Goal: Obtain resource: Download file/media

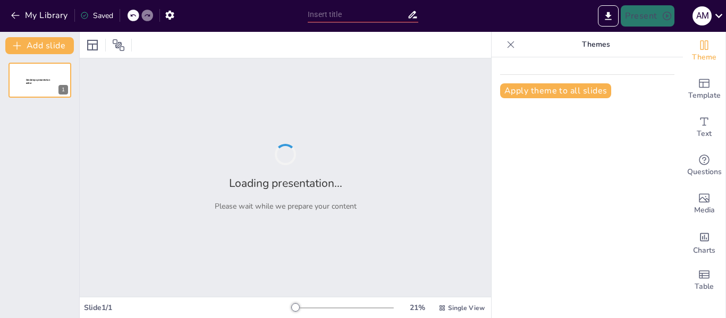
type input "Los otros, sin patria: [DEMOGRAPHIC_DATA] en el litoral Caribe de [GEOGRAPHIC_D…"
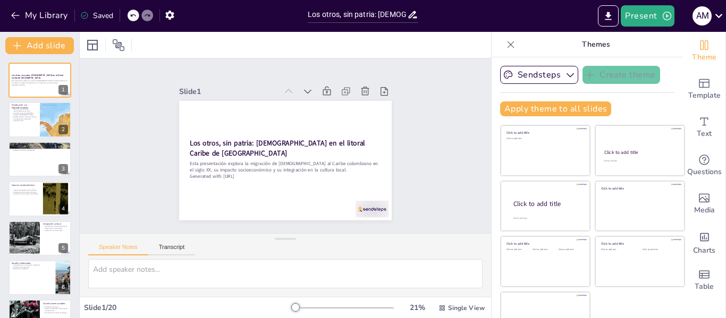
checkbox input "true"
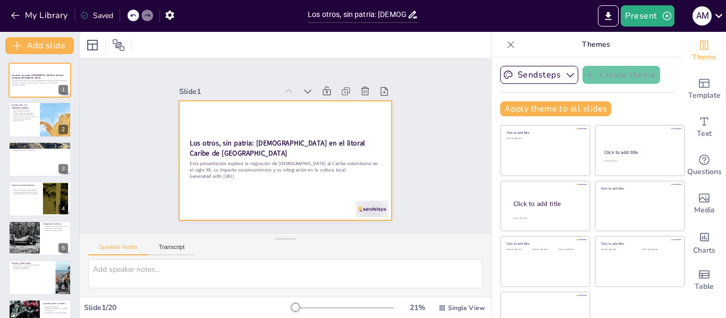
checkbox input "true"
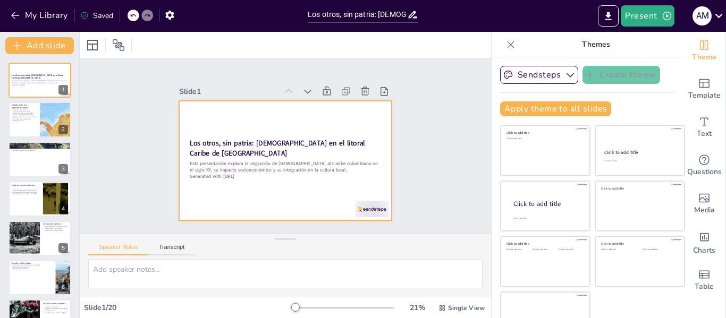
checkbox input "true"
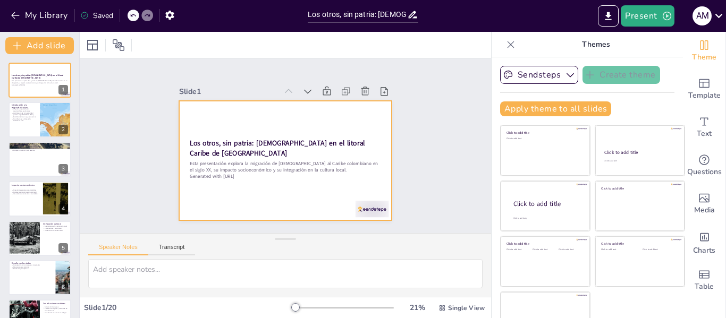
checkbox input "true"
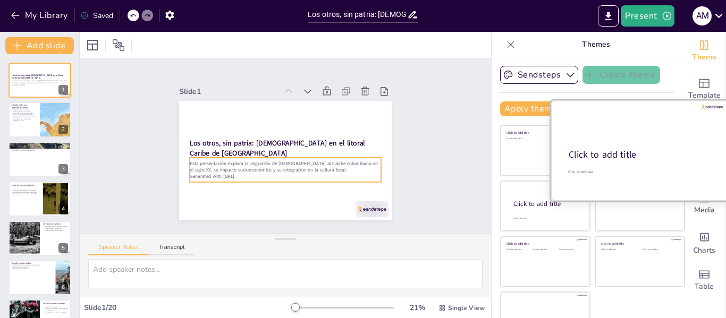
checkbox input "true"
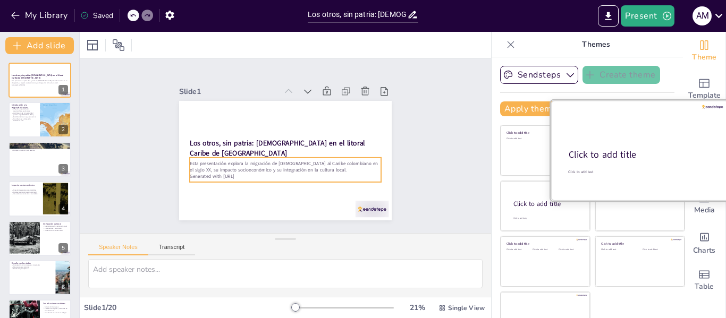
checkbox input "true"
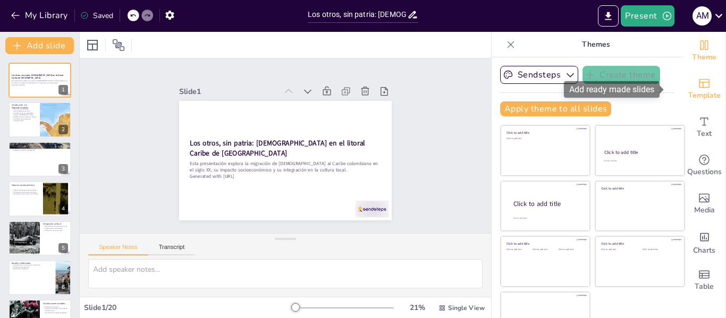
click at [688, 97] on span "Template" at bounding box center [704, 96] width 32 height 12
checkbox input "true"
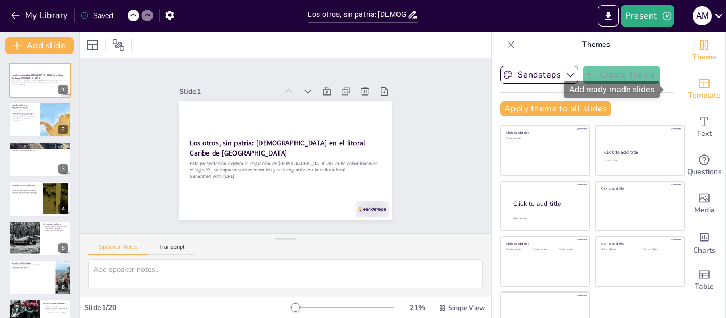
checkbox input "true"
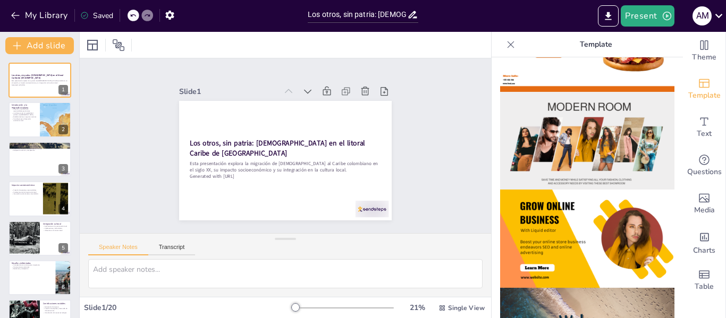
scroll to position [231, 0]
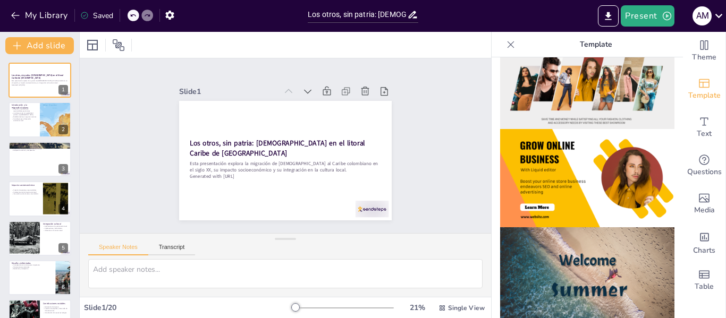
click at [561, 167] on img at bounding box center [587, 178] width 174 height 98
checkbox input "true"
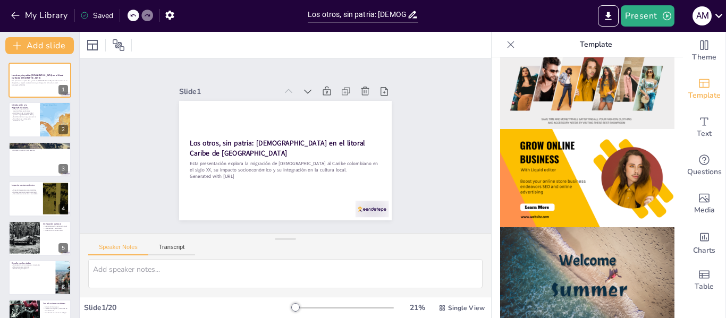
checkbox input "true"
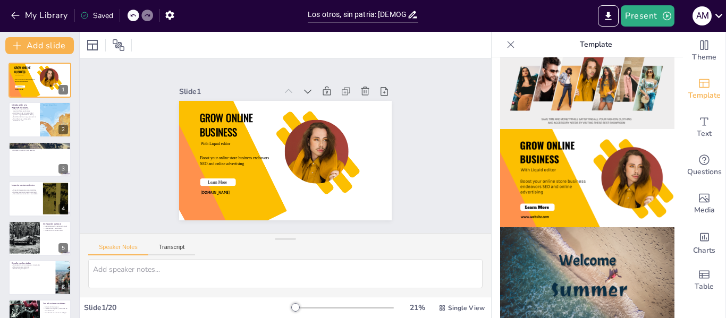
checkbox input "true"
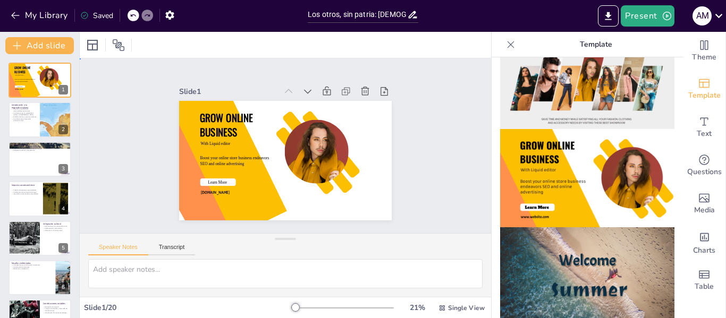
click at [442, 107] on div "Slide 1 GROW ONLINE BUSINESS With Liquid editor Boost your online store busines…" at bounding box center [286, 145] width 444 height 357
checkbox input "true"
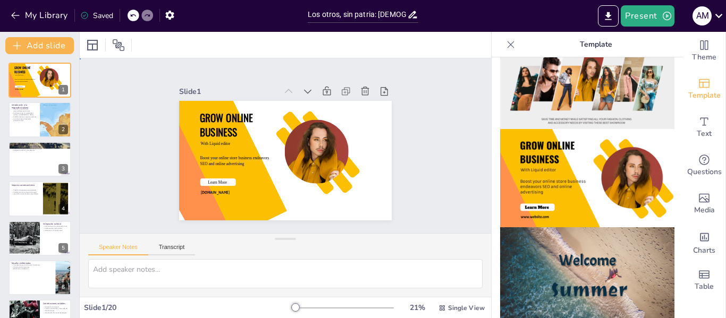
checkbox input "true"
click at [506, 46] on icon at bounding box center [511, 44] width 11 height 11
checkbox input "true"
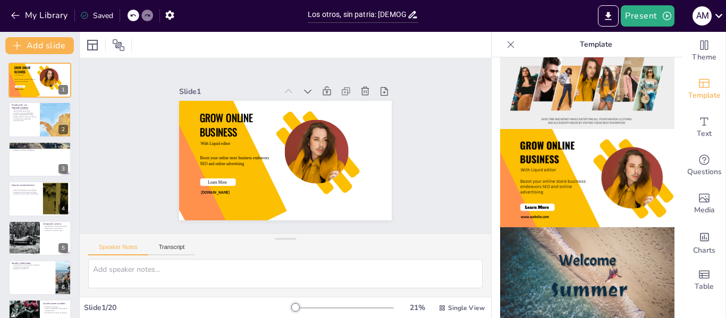
checkbox input "true"
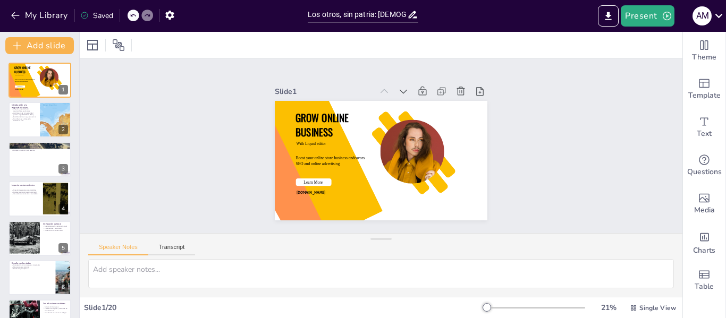
checkbox input "true"
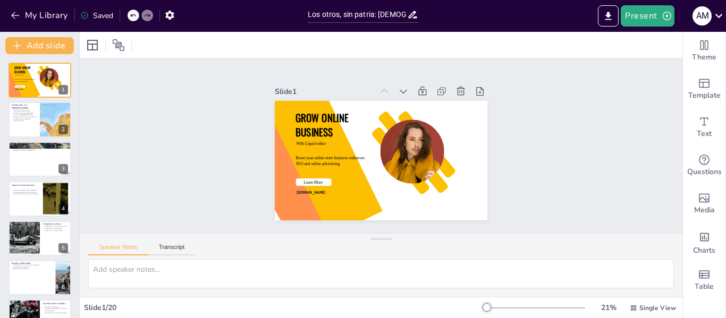
checkbox input "true"
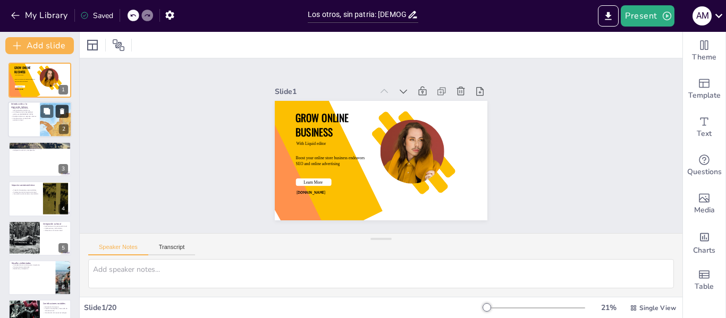
checkbox input "true"
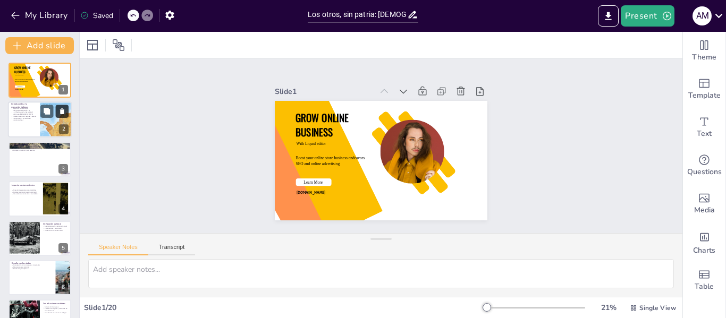
checkbox input "true"
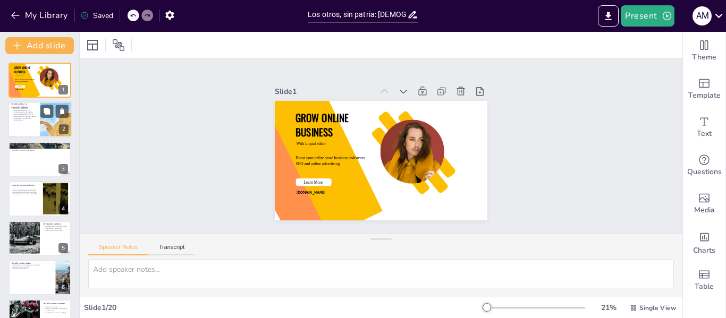
checkbox input "true"
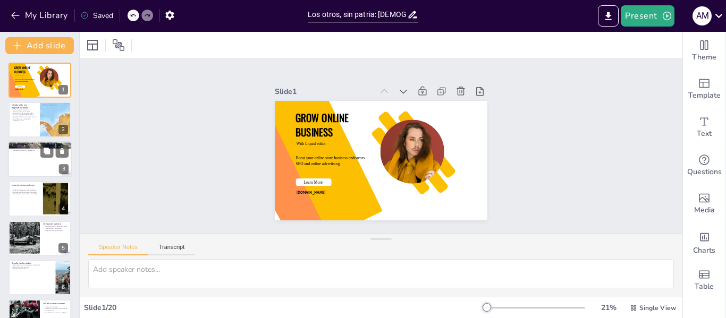
checkbox input "true"
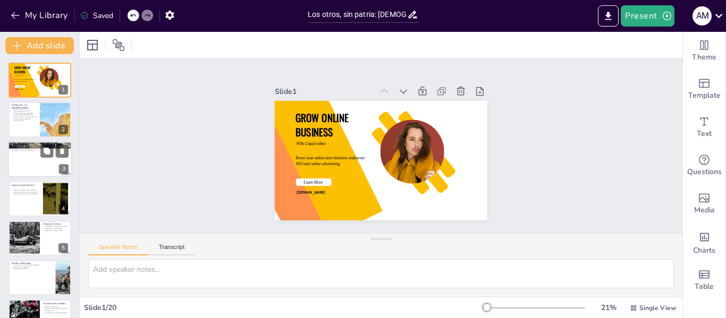
checkbox input "true"
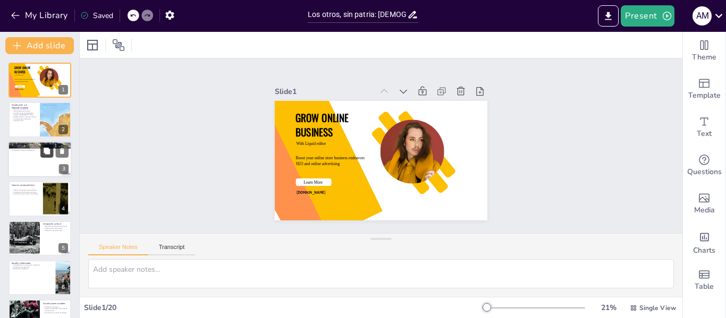
checkbox input "true"
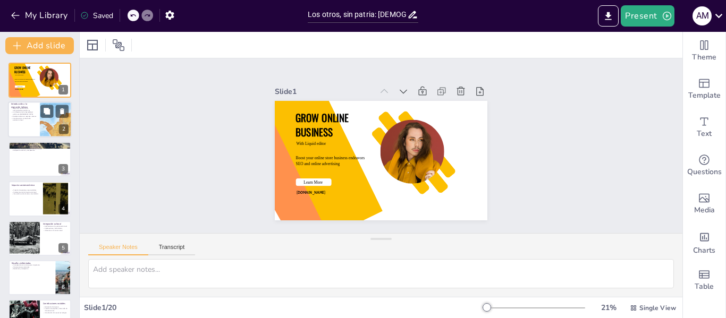
checkbox input "true"
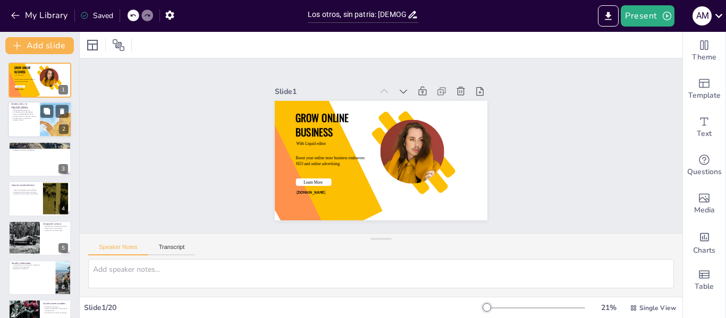
checkbox input "true"
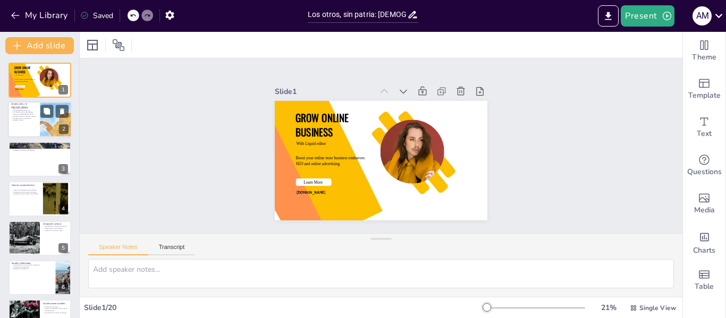
checkbox input "true"
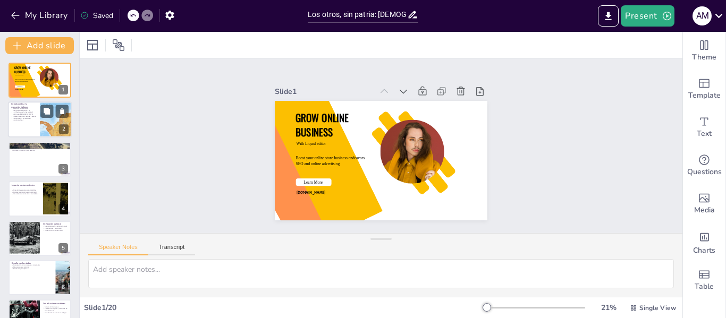
click at [35, 124] on div at bounding box center [40, 120] width 64 height 36
type textarea "La migración italiana fue impulsada por la búsqueda de mejores condiciones de v…"
checkbox input "true"
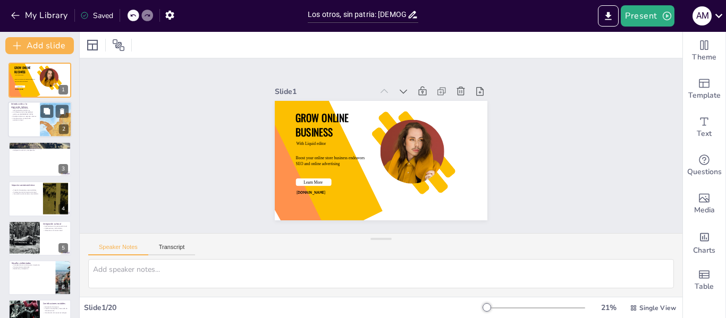
checkbox input "true"
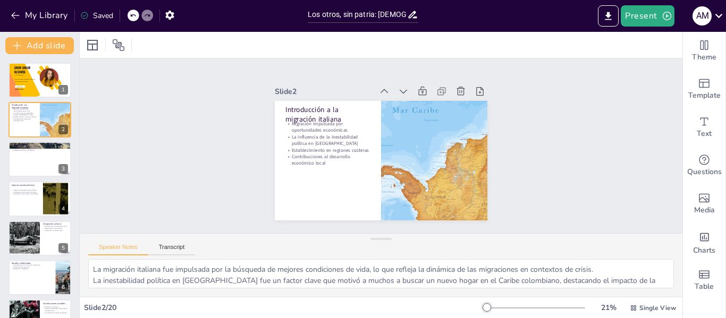
checkbox input "true"
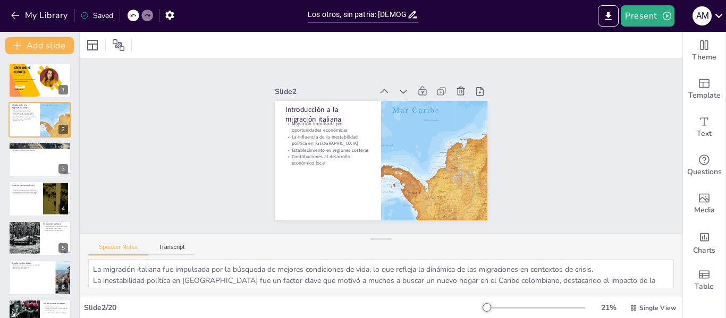
checkbox input "true"
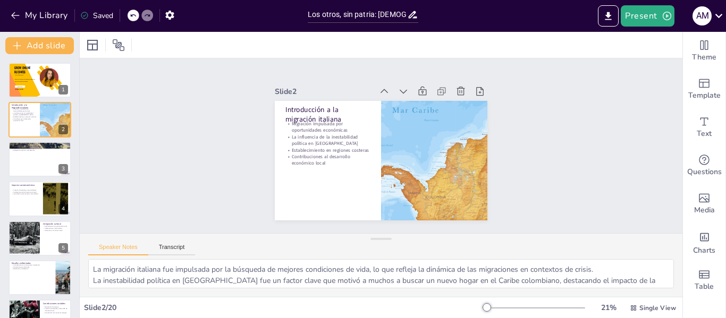
checkbox input "true"
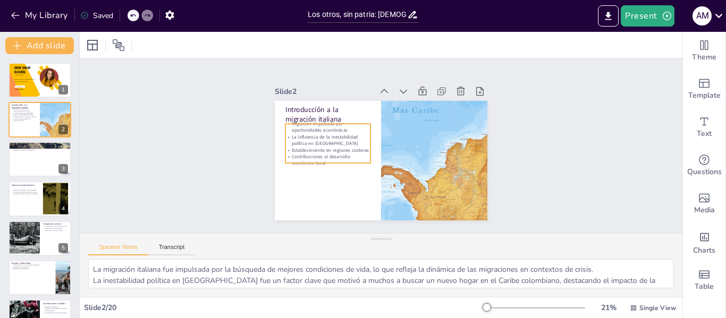
checkbox input "true"
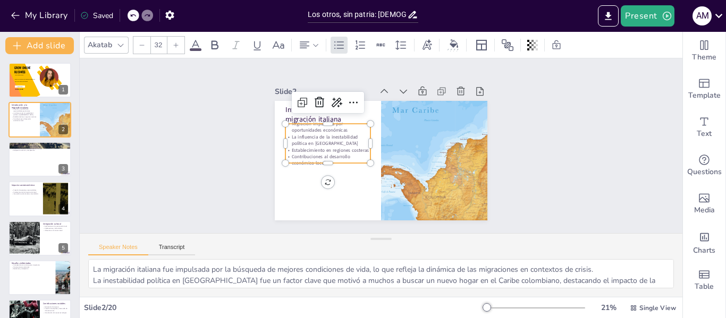
click at [319, 154] on p "Contribuciones al desarrollo económico local" at bounding box center [329, 126] width 77 height 61
checkbox input "true"
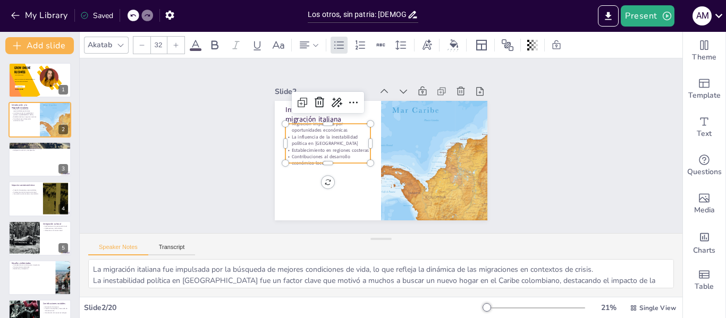
checkbox input "true"
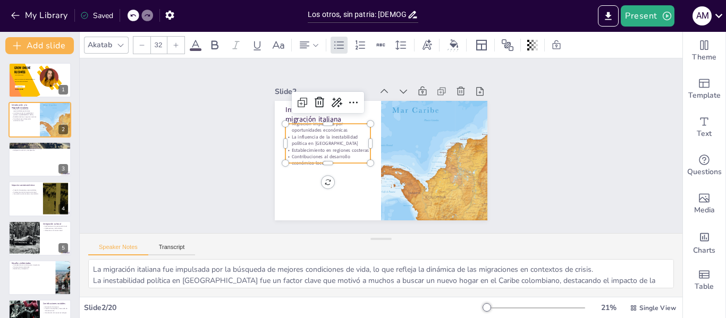
checkbox input "true"
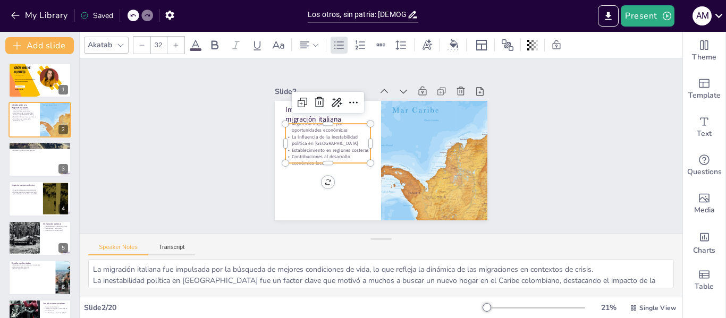
checkbox input "true"
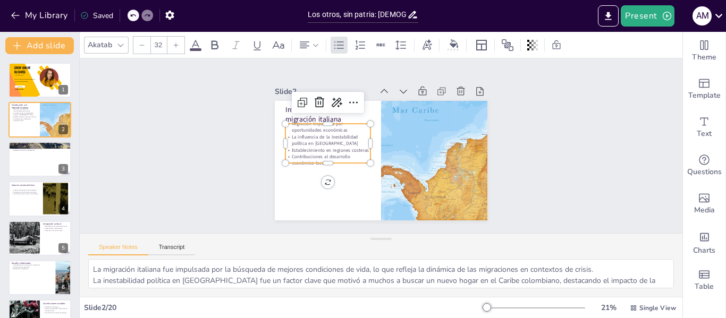
checkbox input "true"
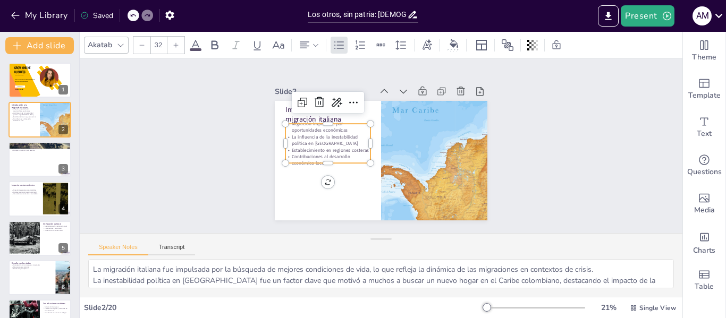
checkbox input "true"
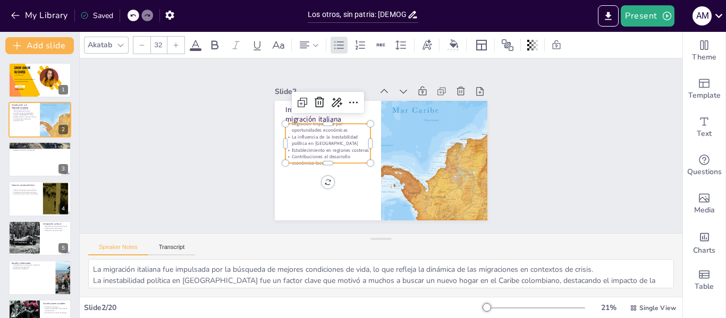
checkbox input "true"
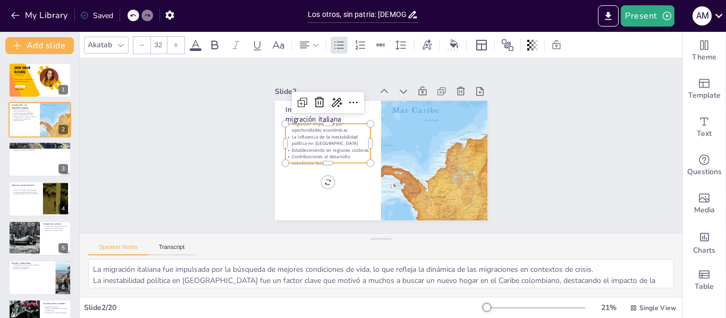
checkbox input "true"
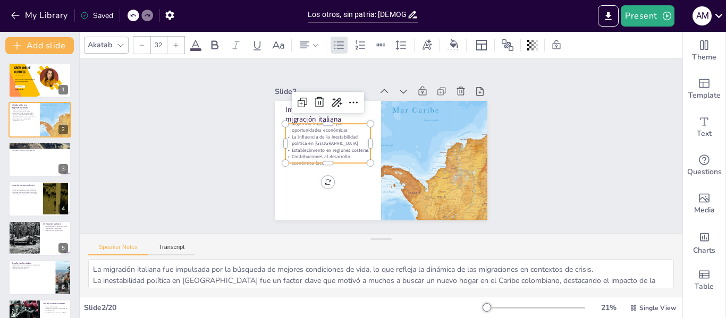
checkbox input "true"
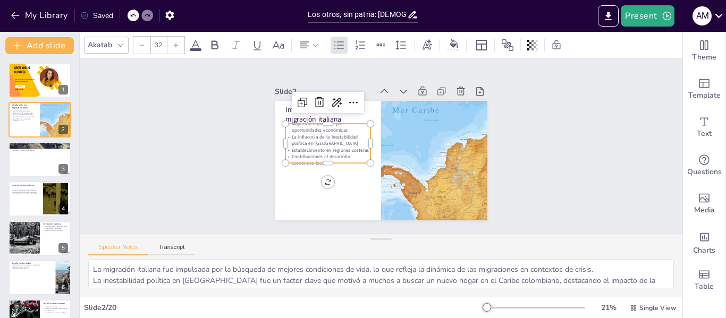
checkbox input "true"
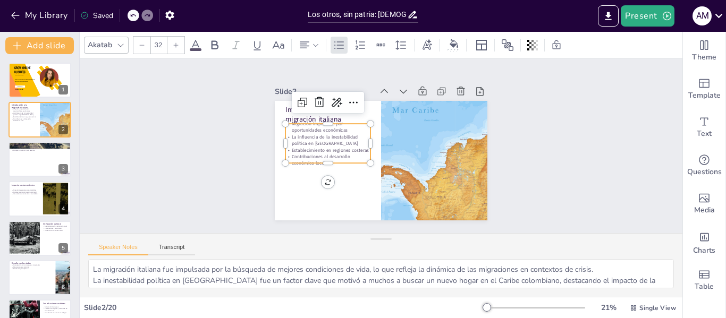
checkbox input "true"
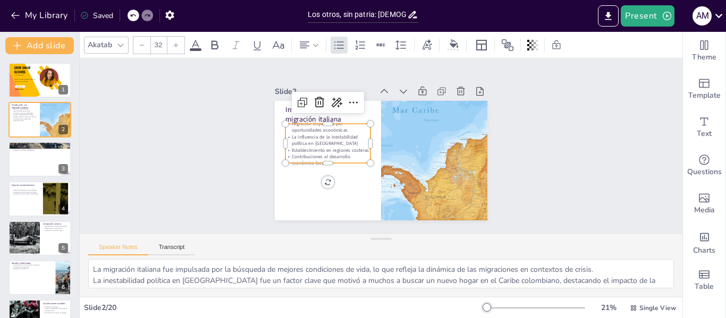
checkbox input "true"
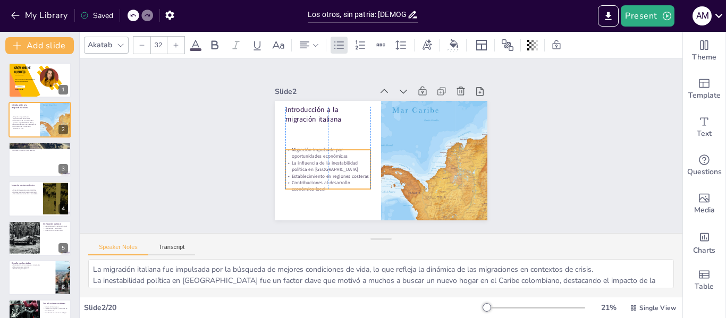
checkbox input "true"
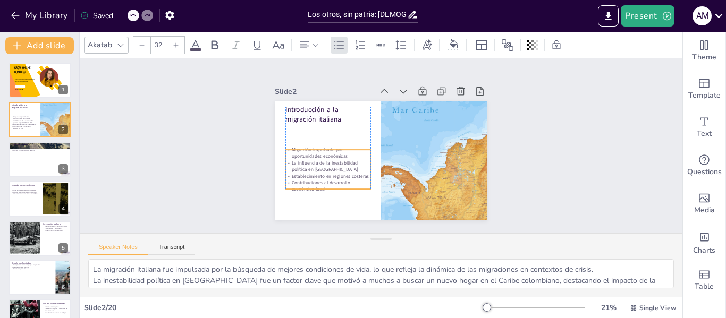
checkbox input "true"
drag, startPoint x: 321, startPoint y: 145, endPoint x: 315, endPoint y: 167, distance: 23.5
click at [352, 128] on p "Establecimiento en regiones costeras" at bounding box center [359, 85] width 15 height 85
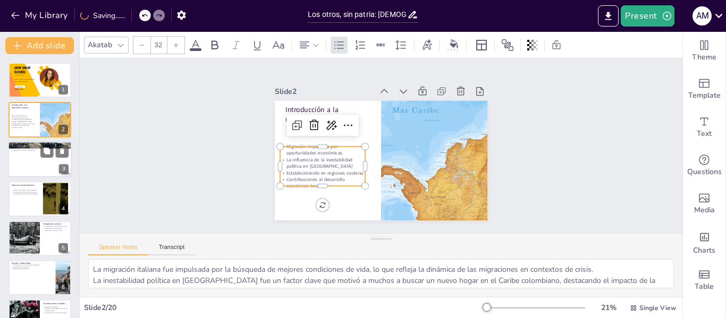
click at [24, 173] on div at bounding box center [40, 159] width 64 height 36
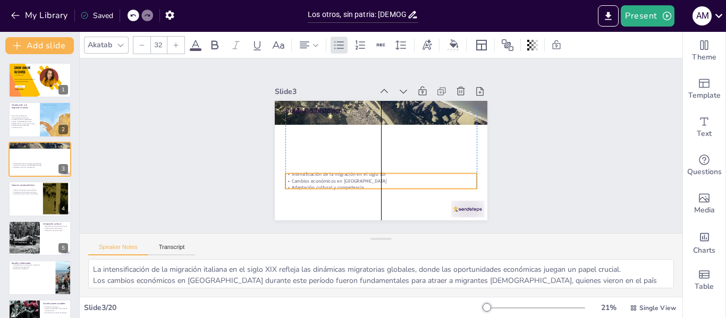
drag, startPoint x: 326, startPoint y: 117, endPoint x: 328, endPoint y: 174, distance: 56.9
click at [328, 174] on p "Cambios económicos en [GEOGRAPHIC_DATA]" at bounding box center [347, 153] width 46 height 189
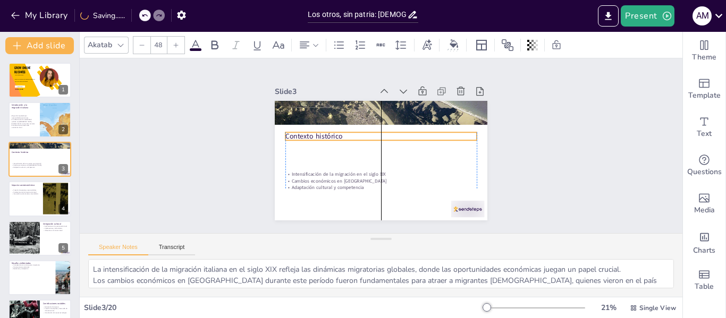
drag, startPoint x: 303, startPoint y: 105, endPoint x: 303, endPoint y: 130, distance: 25.5
click at [303, 140] on p "Contexto histórico" at bounding box center [379, 155] width 191 height 30
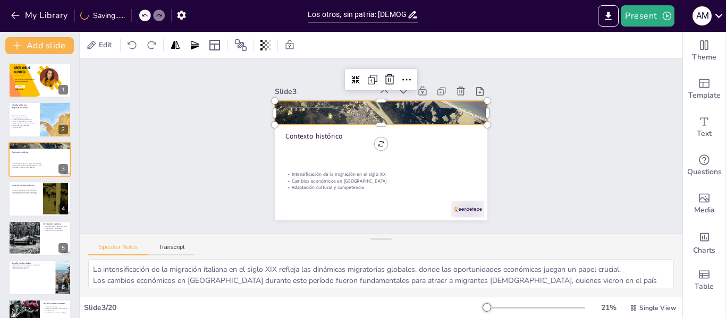
click at [315, 111] on div at bounding box center [356, 168] width 247 height 253
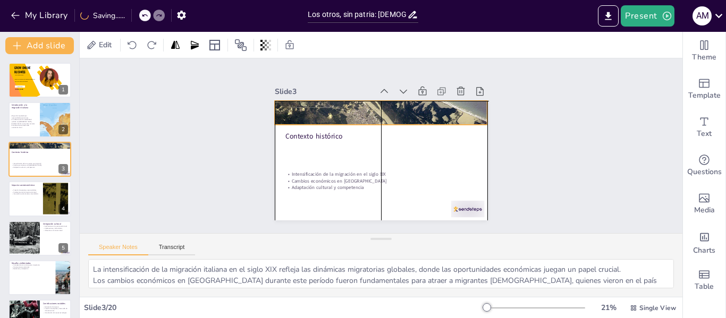
click at [309, 105] on div at bounding box center [411, 132] width 215 height 251
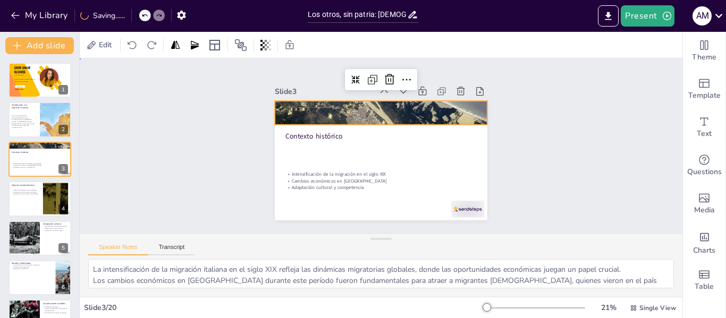
click at [520, 149] on div "Slide 1 GROW ONLINE BUSINESS With Liquid editor Boost your online store busines…" at bounding box center [381, 145] width 565 height 533
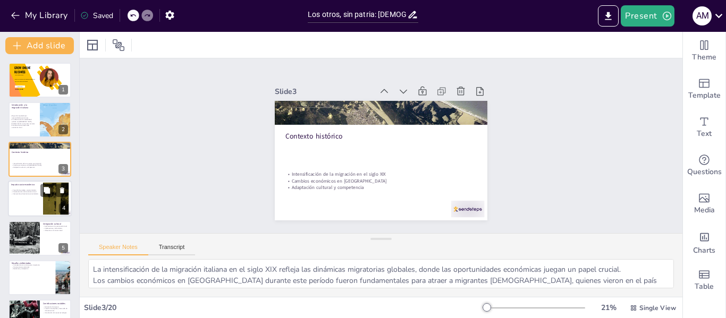
click at [33, 200] on div at bounding box center [40, 199] width 64 height 36
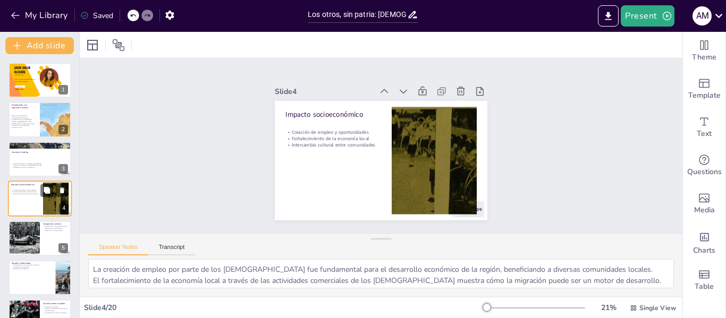
scroll to position [13, 0]
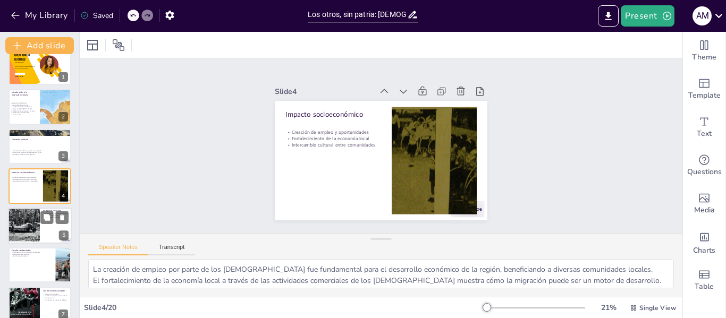
click at [35, 234] on div at bounding box center [23, 226] width 51 height 36
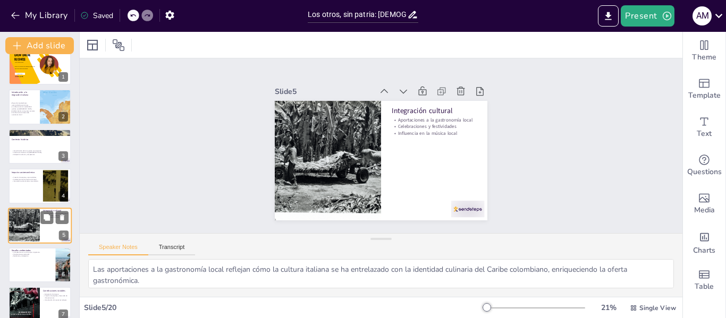
scroll to position [52, 0]
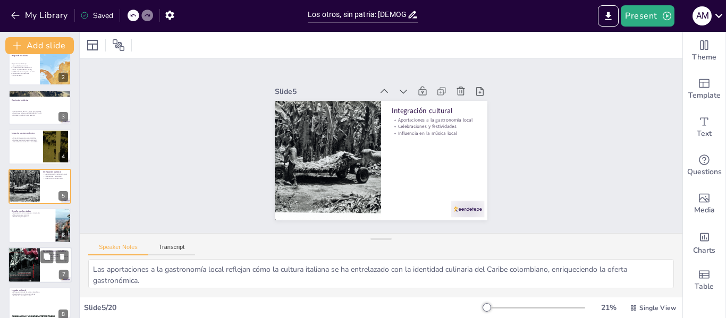
click at [36, 260] on div at bounding box center [24, 265] width 32 height 49
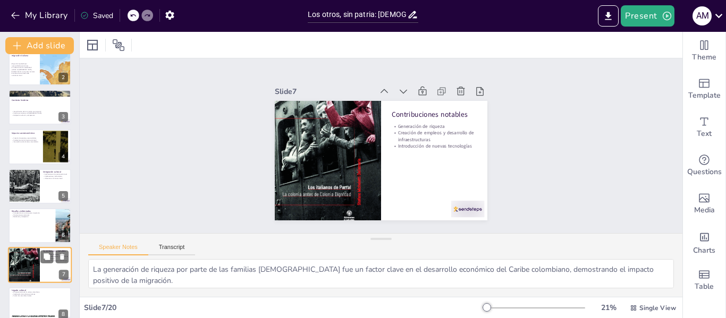
scroll to position [131, 0]
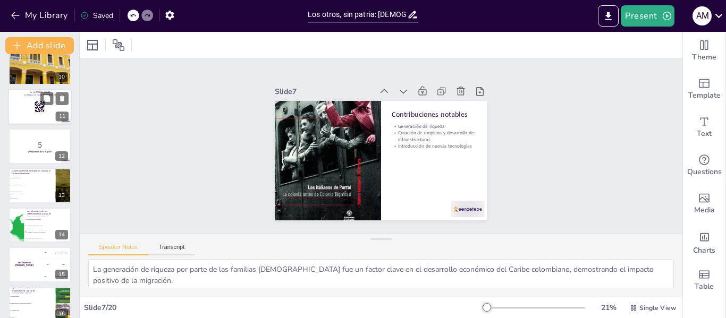
click at [30, 105] on div at bounding box center [40, 107] width 64 height 36
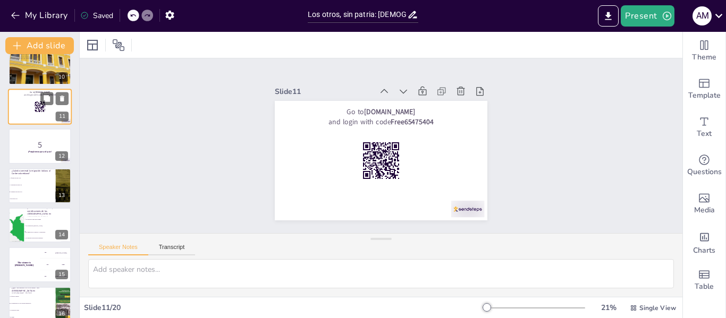
scroll to position [289, 0]
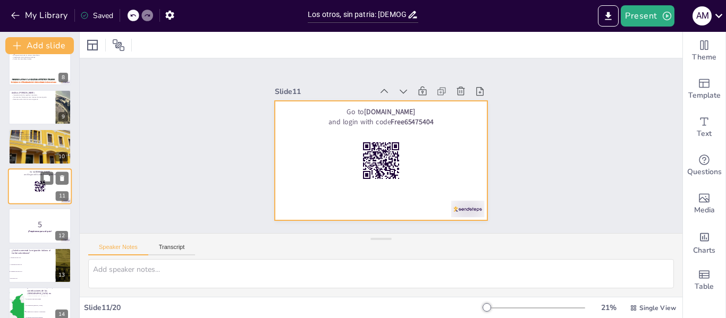
click at [22, 181] on div at bounding box center [40, 187] width 64 height 36
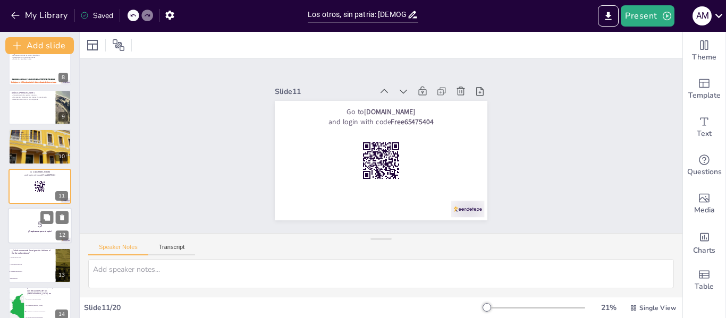
click at [35, 234] on div at bounding box center [40, 226] width 64 height 36
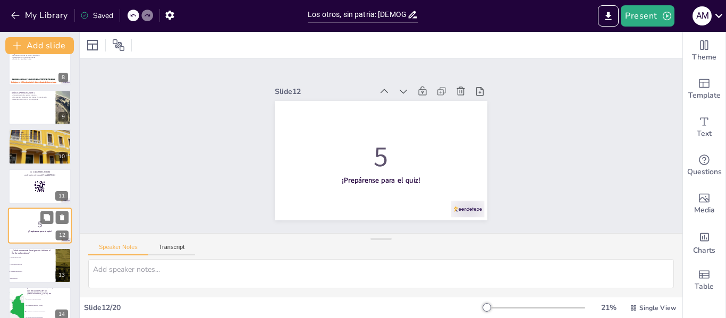
scroll to position [329, 0]
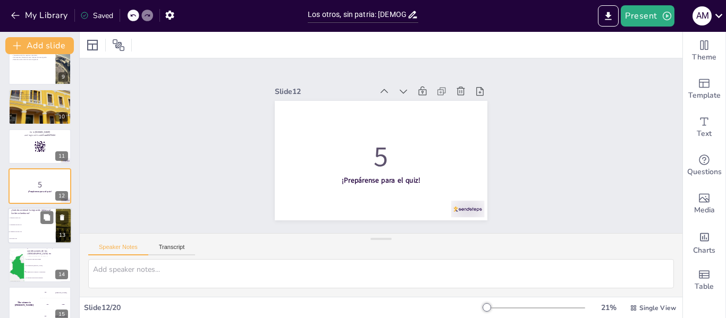
click at [22, 223] on li "A principios del siglo XX" at bounding box center [32, 225] width 48 height 7
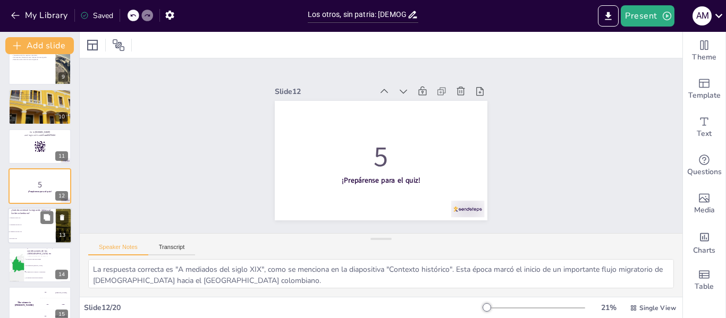
scroll to position [368, 0]
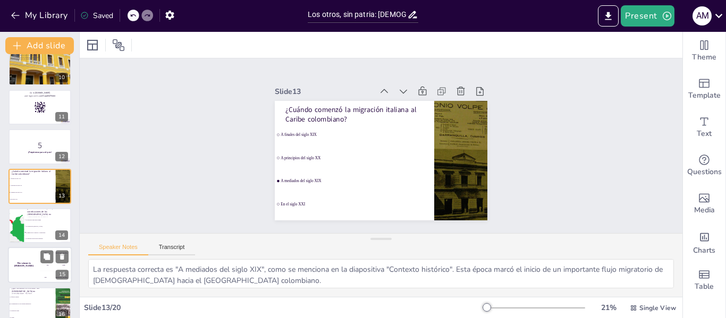
click at [27, 262] on div "The winner is [PERSON_NAME]" at bounding box center [24, 266] width 32 height 36
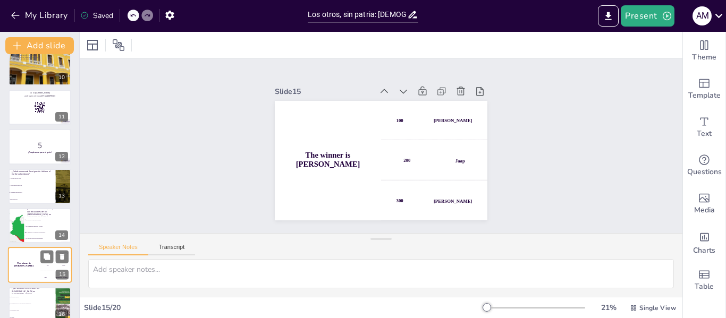
scroll to position [448, 0]
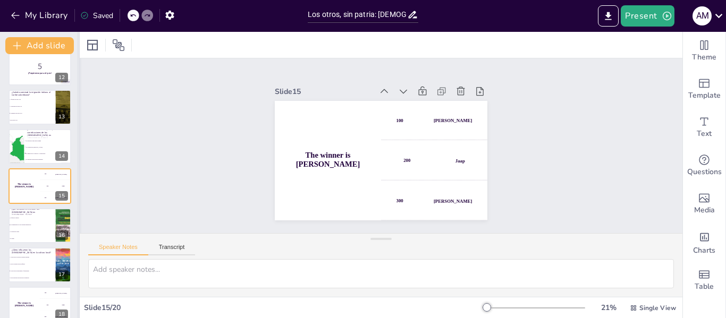
click at [77, 234] on div at bounding box center [79, 175] width 4 height 287
click at [31, 231] on li "La escasez de agua" at bounding box center [32, 232] width 48 height 7
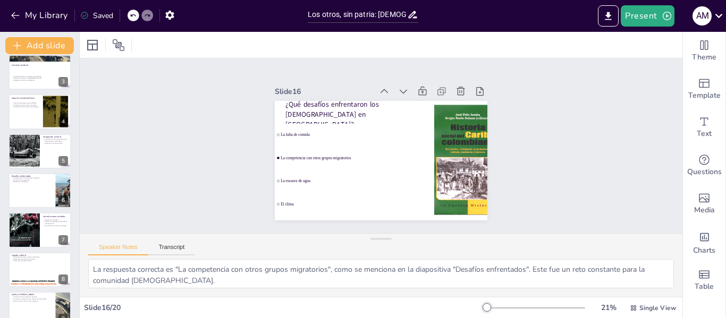
scroll to position [0, 0]
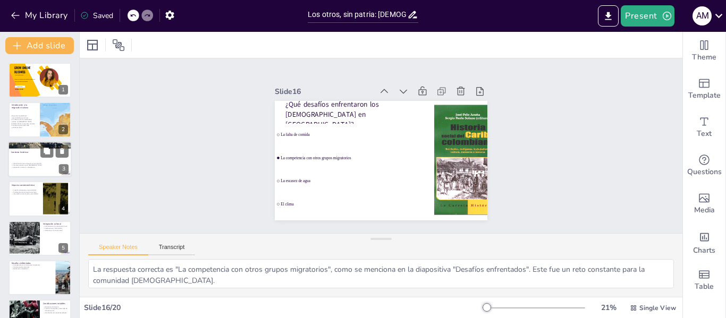
click at [14, 157] on div at bounding box center [40, 159] width 64 height 36
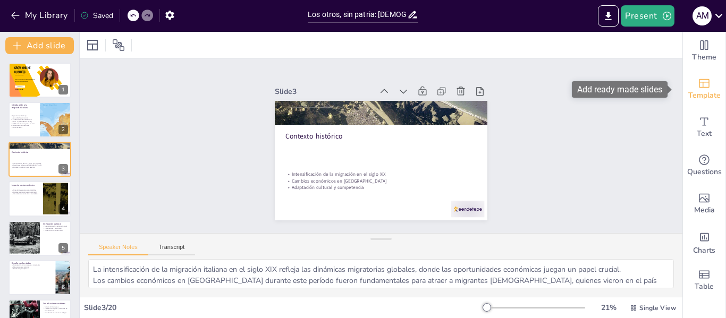
click at [695, 102] on div "Template" at bounding box center [704, 89] width 43 height 38
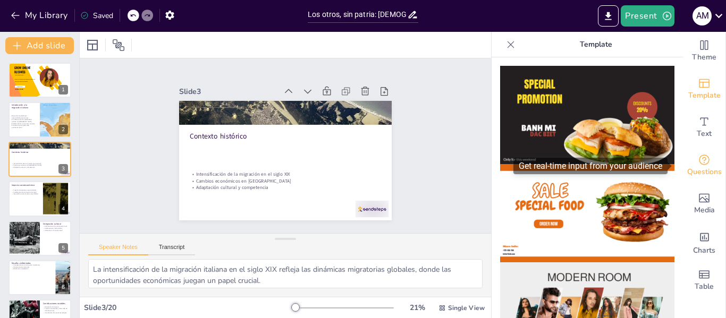
drag, startPoint x: 672, startPoint y: 83, endPoint x: 682, endPoint y: 152, distance: 69.8
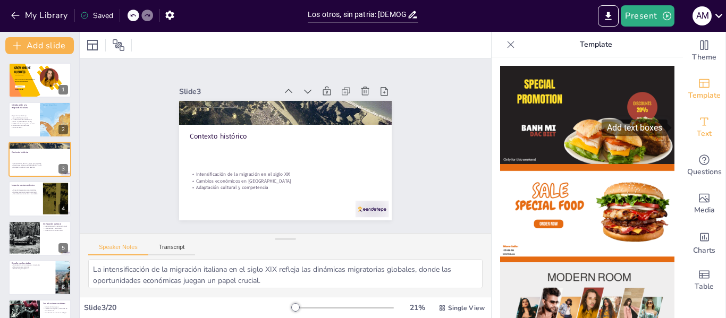
drag, startPoint x: 672, startPoint y: 89, endPoint x: 677, endPoint y: 125, distance: 36.5
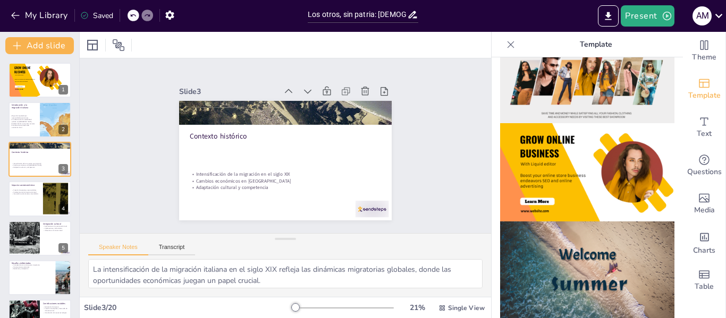
scroll to position [283, 0]
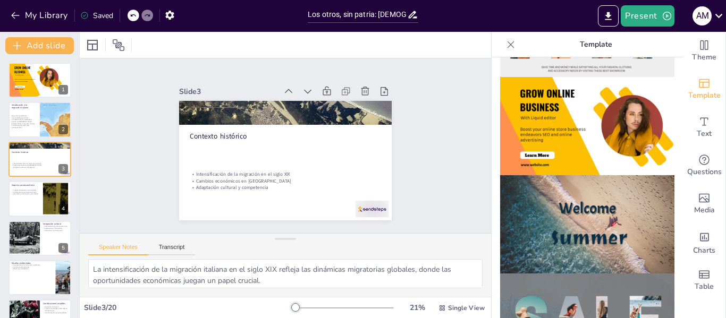
click at [560, 140] on img at bounding box center [587, 126] width 174 height 98
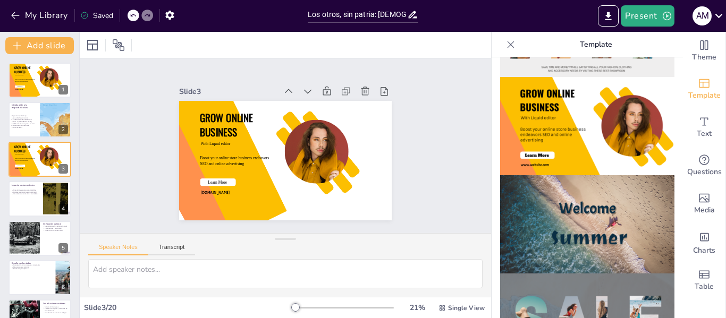
click at [506, 47] on icon at bounding box center [511, 44] width 11 height 11
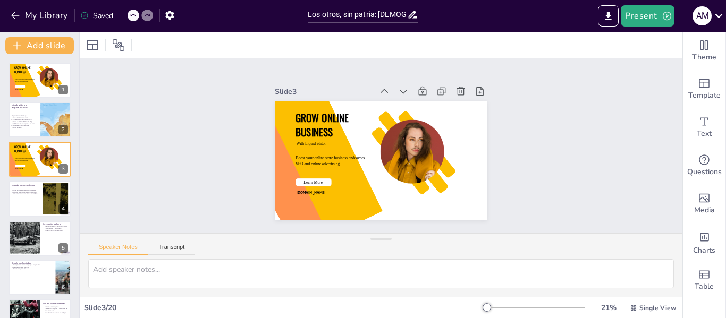
click at [135, 15] on icon at bounding box center [132, 15] width 5 height 3
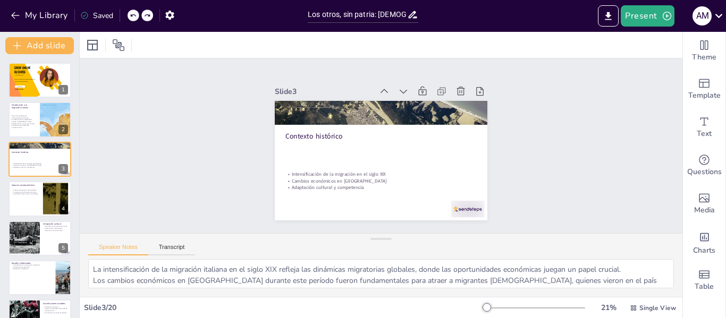
click at [146, 16] on icon at bounding box center [147, 15] width 5 height 3
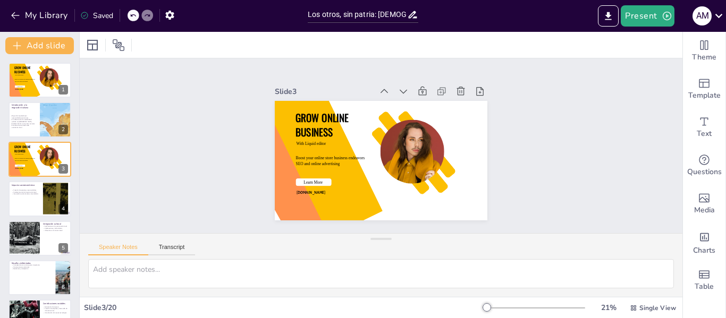
click at [146, 16] on icon at bounding box center [147, 15] width 5 height 3
click at [145, 16] on icon at bounding box center [144, 15] width 5 height 3
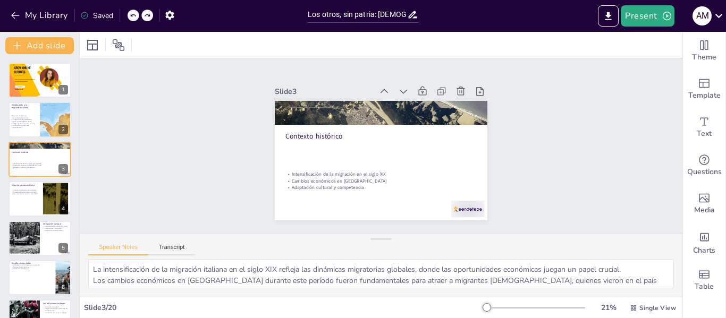
click at [145, 16] on icon at bounding box center [147, 15] width 6 height 6
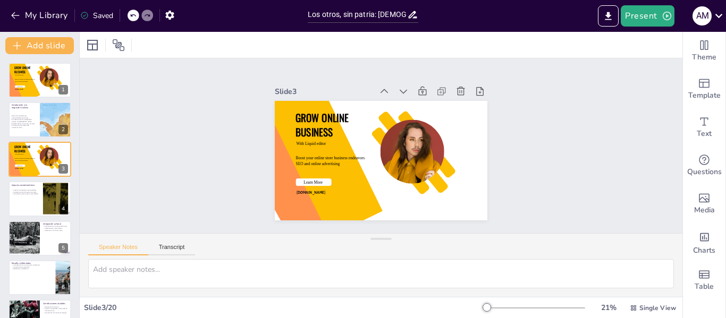
click at [145, 16] on icon at bounding box center [147, 15] width 6 height 6
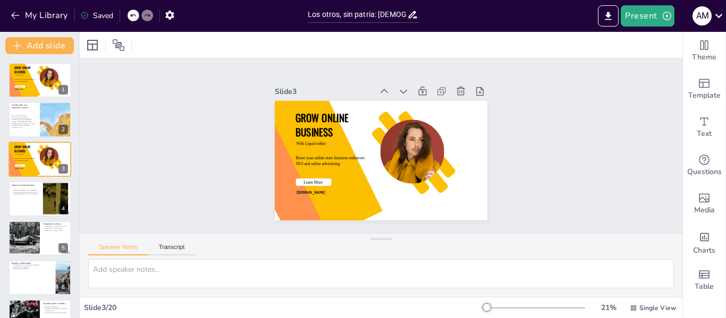
click at [141, 16] on div at bounding box center [141, 16] width 26 height 12
click at [131, 15] on icon at bounding box center [132, 15] width 5 height 3
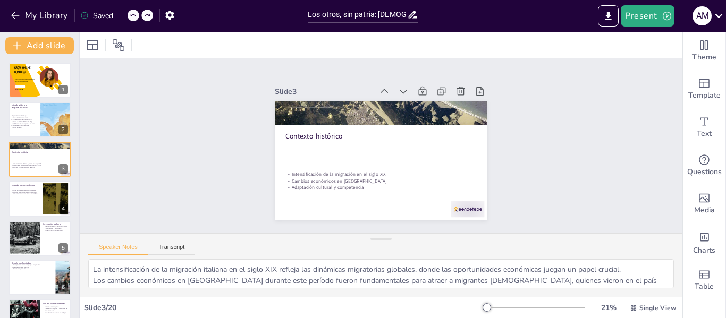
click at [131, 15] on icon at bounding box center [132, 15] width 5 height 3
click at [131, 15] on div "My Library Saving......" at bounding box center [95, 14] width 191 height 19
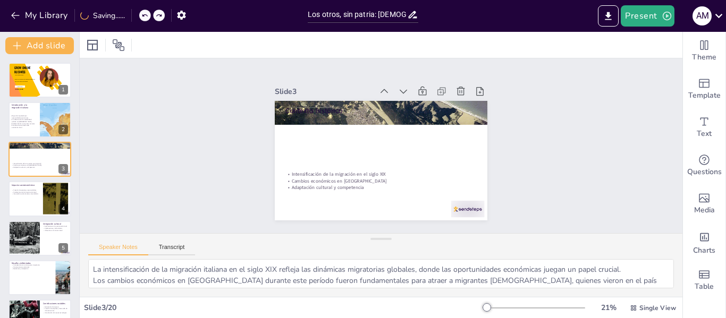
click at [131, 15] on div "My Library Saving......" at bounding box center [95, 14] width 191 height 19
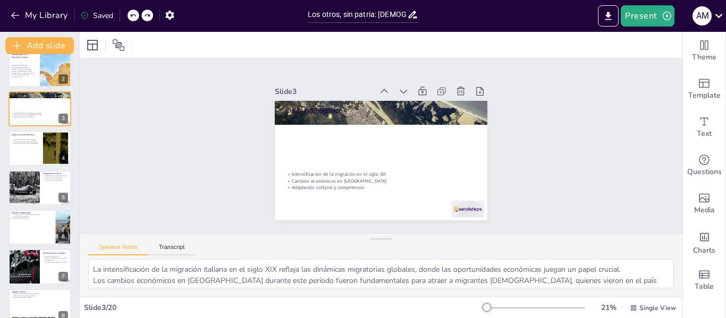
scroll to position [0, 0]
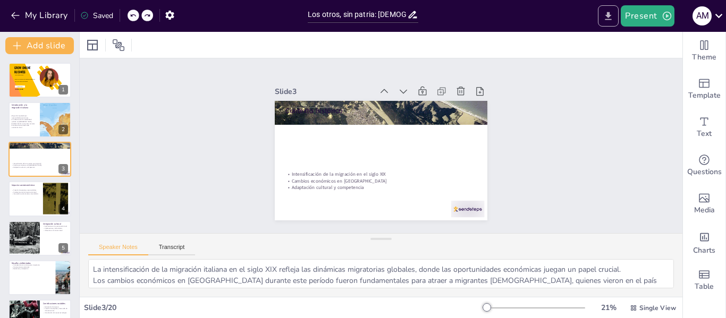
click at [614, 17] on icon "Export to PowerPoint" at bounding box center [608, 16] width 11 height 11
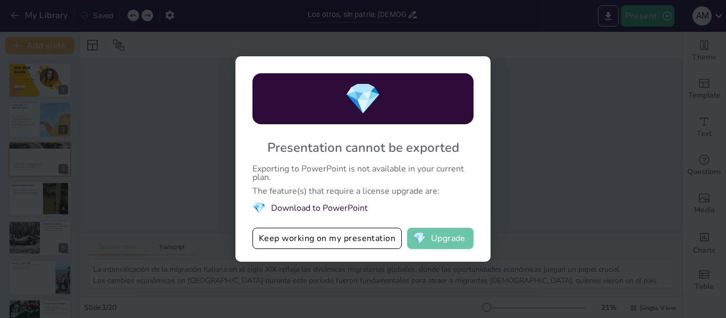
click at [432, 245] on button "💎 Upgrade" at bounding box center [440, 238] width 66 height 21
